Goal: Browse casually

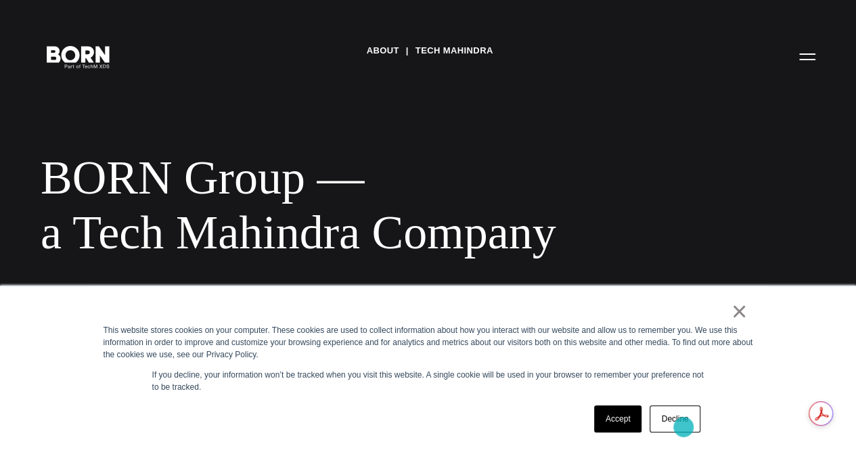
click at [683, 427] on link "Decline" at bounding box center [675, 418] width 50 height 27
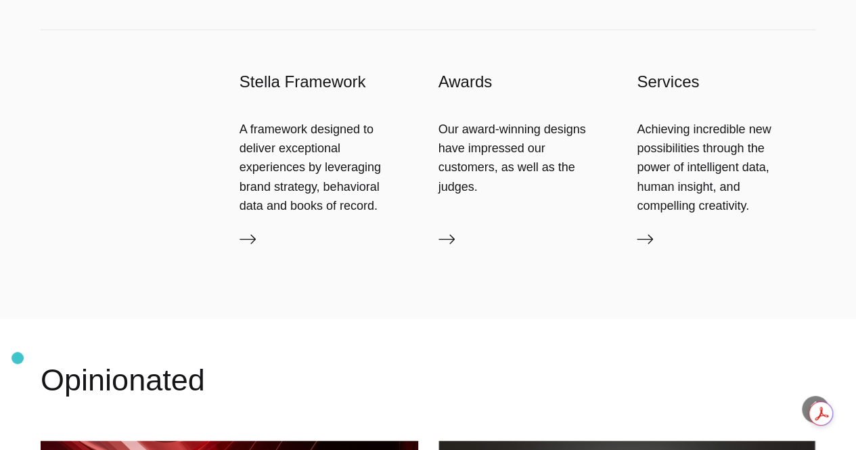
scroll to position [1239, 0]
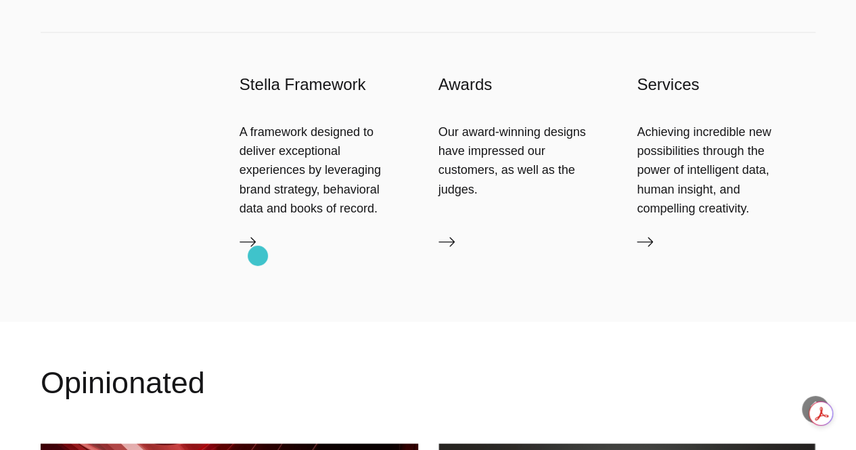
click at [256, 250] on icon at bounding box center [248, 241] width 16 height 16
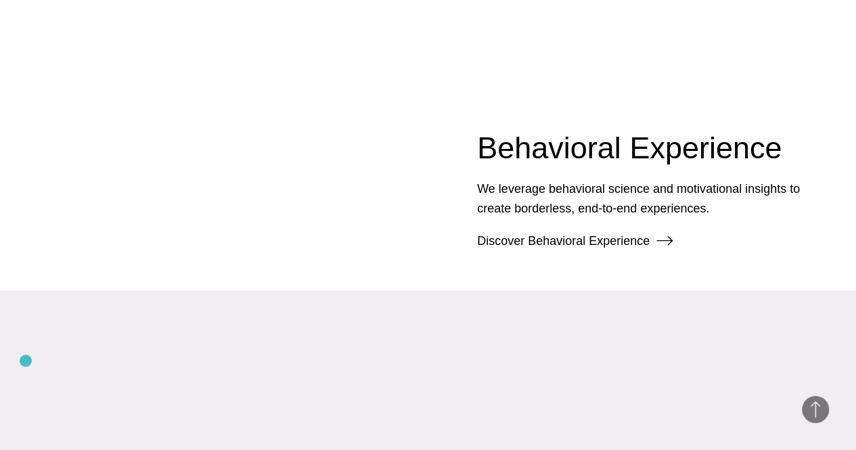
scroll to position [1468, 0]
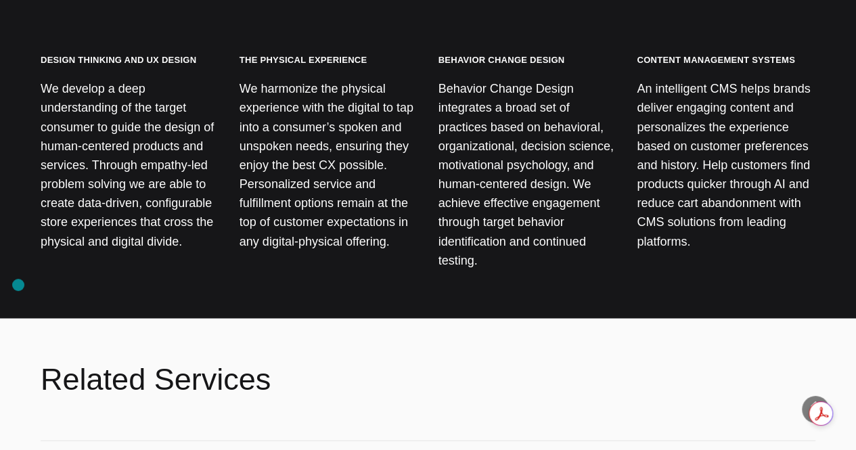
scroll to position [1546, 0]
